Goal: Contribute content

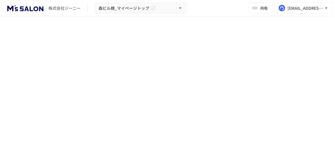
scroll to position [200, 0]
click at [323, 144] on div "**********" at bounding box center [167, 3] width 335 height 347
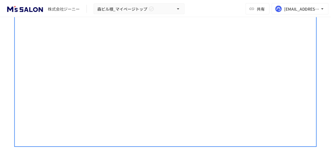
scroll to position [28, 0]
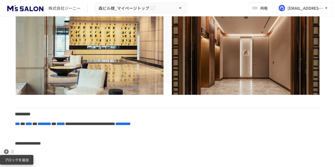
click at [5, 151] on icon "button" at bounding box center [6, 151] width 5 height 5
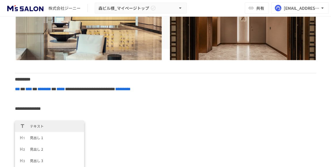
scroll to position [11, 0]
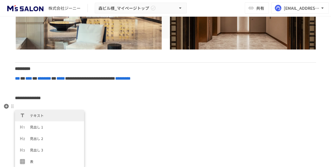
click at [25, 101] on div "**********" at bounding box center [165, 40] width 331 height 164
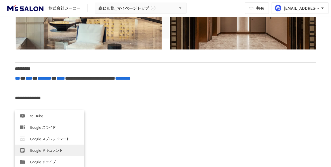
scroll to position [161, 0]
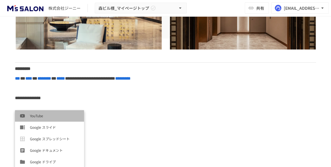
click at [51, 118] on span "YouTube" at bounding box center [55, 115] width 50 height 5
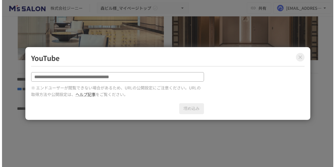
scroll to position [0, 0]
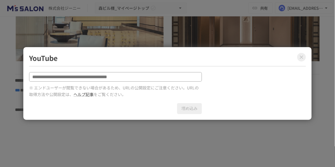
click at [142, 77] on input "text" at bounding box center [115, 77] width 173 height 10
type input "**********"
click at [187, 108] on button "埋め込み" at bounding box center [189, 108] width 25 height 11
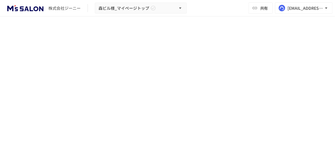
scroll to position [200, 0]
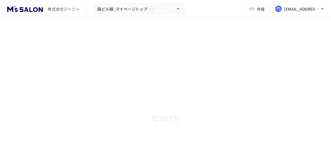
scroll to position [28, 0]
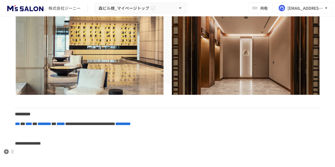
click at [74, 151] on p at bounding box center [167, 153] width 305 height 7
click at [7, 152] on icon "button" at bounding box center [6, 152] width 6 height 6
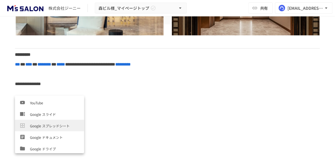
scroll to position [207, 0]
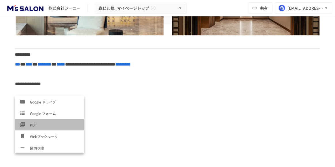
click at [58, 125] on span "PDF" at bounding box center [55, 124] width 50 height 5
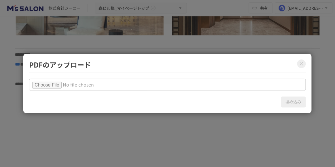
click at [301, 66] on icon "Close modal" at bounding box center [302, 64] width 6 height 6
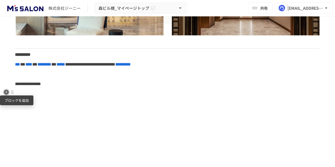
click at [7, 94] on icon "button" at bounding box center [6, 92] width 5 height 5
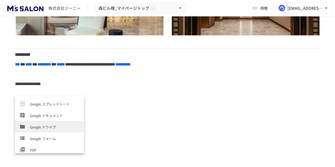
scroll to position [155, 0]
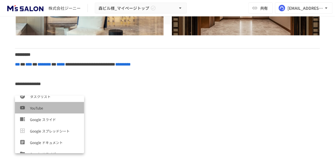
click at [56, 110] on span "YouTube" at bounding box center [55, 107] width 50 height 5
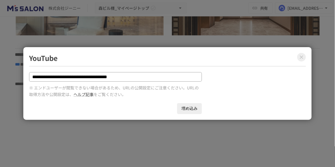
type input "**********"
click at [187, 110] on button "埋め込み" at bounding box center [189, 108] width 25 height 11
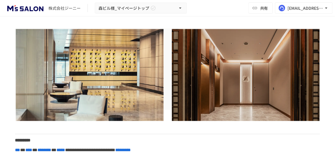
scroll to position [0, 0]
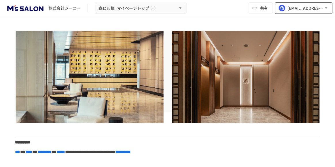
click at [306, 10] on div "[EMAIL_ADDRESS][DOMAIN_NAME]" at bounding box center [306, 8] width 36 height 7
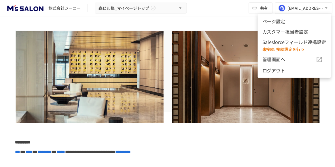
click at [296, 18] on li "ページ設定" at bounding box center [294, 21] width 73 height 10
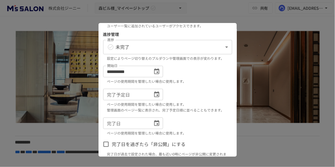
scroll to position [105, 0]
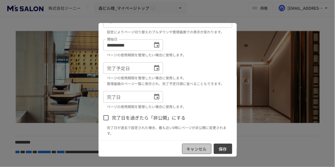
click at [191, 150] on button "キャンセル" at bounding box center [196, 149] width 29 height 11
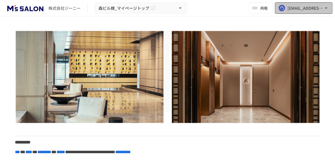
click at [298, 8] on div "[EMAIL_ADDRESS][DOMAIN_NAME]" at bounding box center [306, 8] width 36 height 7
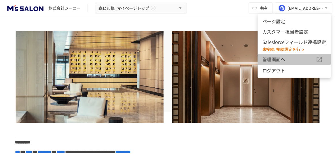
click at [292, 58] on span "管理画面へ" at bounding box center [289, 59] width 54 height 7
